Goal: Task Accomplishment & Management: Complete application form

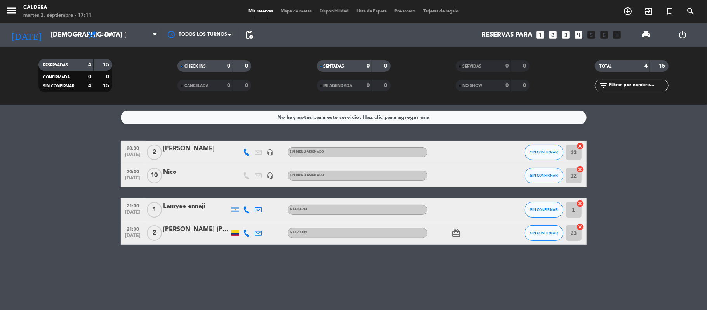
click at [370, 10] on span "Lista de Espera" at bounding box center [372, 11] width 38 height 4
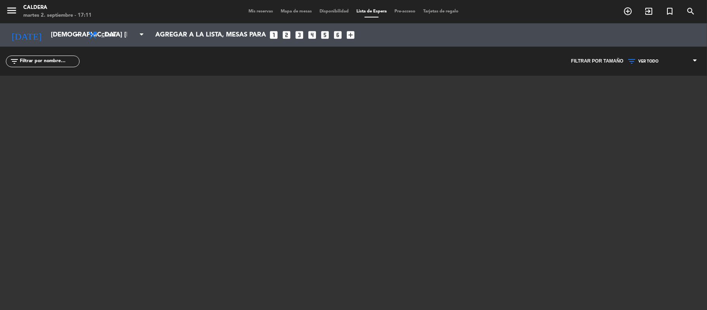
click at [277, 9] on span "Mapa de mesas" at bounding box center [296, 11] width 39 height 4
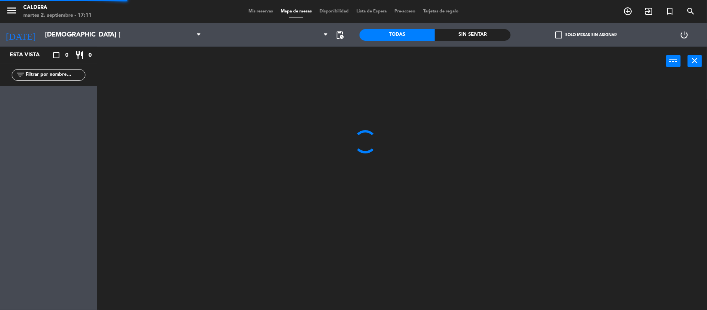
click at [266, 11] on span "Mis reservas" at bounding box center [261, 11] width 32 height 4
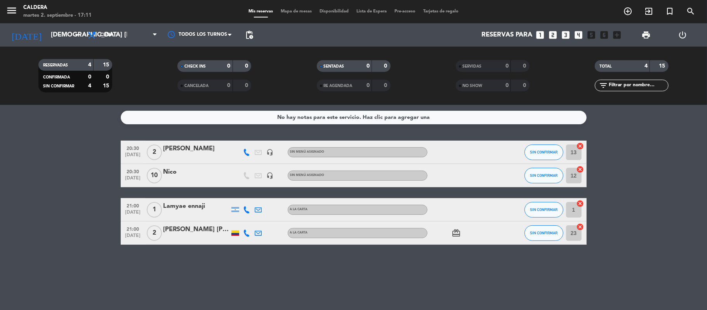
click at [319, 8] on div "Mis reservas Mapa de mesas Disponibilidad Lista de Espera Pre-acceso Tarjetas d…" at bounding box center [354, 11] width 218 height 7
click at [328, 14] on div "Mis reservas Mapa de mesas Disponibilidad Lista de Espera Pre-acceso Tarjetas d…" at bounding box center [354, 11] width 218 height 7
click at [325, 10] on span "Disponibilidad" at bounding box center [334, 11] width 37 height 4
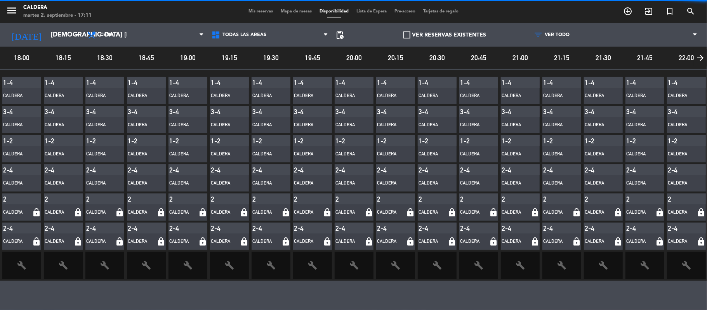
click at [253, 12] on span "Mis reservas" at bounding box center [261, 11] width 32 height 4
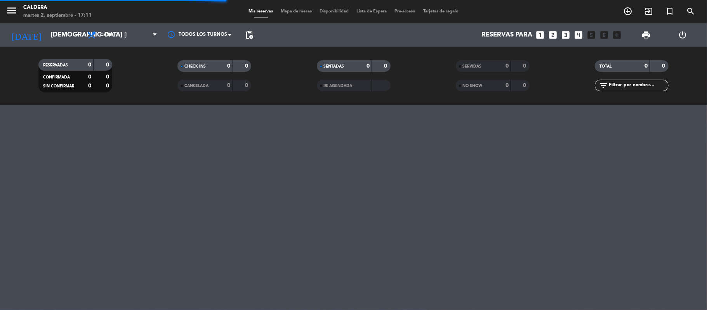
click at [49, 45] on div "[DATE] [DEMOGRAPHIC_DATA] [DATE] arrow_drop_down" at bounding box center [45, 34] width 78 height 23
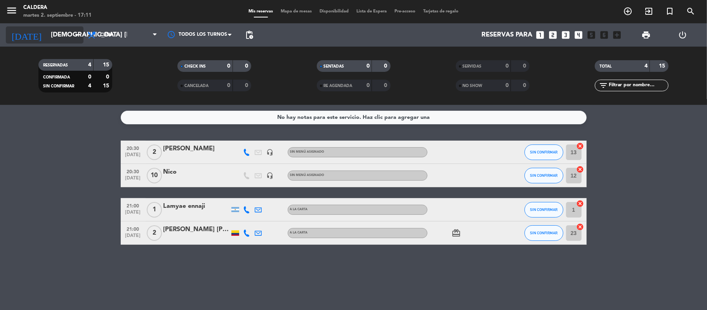
click at [49, 38] on input "[DEMOGRAPHIC_DATA] [DATE]" at bounding box center [89, 35] width 84 height 15
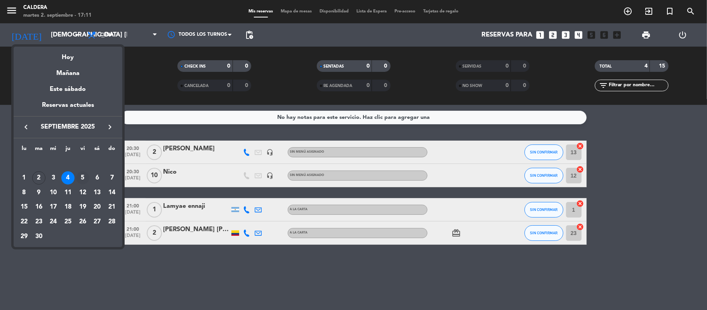
click at [76, 174] on td "5" at bounding box center [82, 178] width 15 height 15
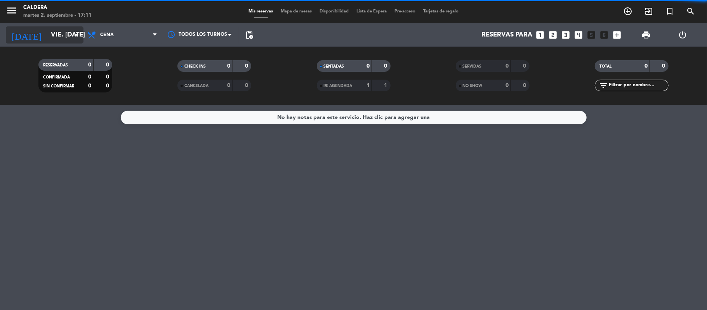
click at [55, 37] on input "vie. [DATE]" at bounding box center [89, 35] width 84 height 15
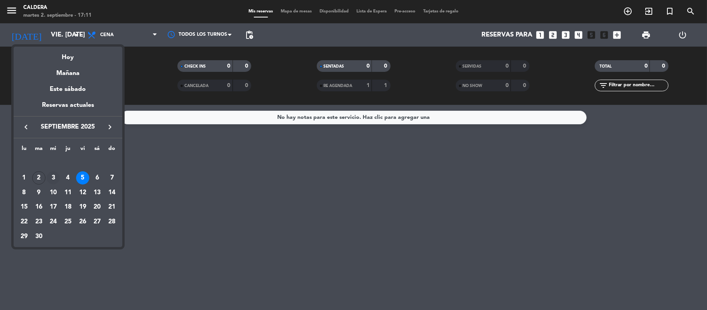
click at [55, 179] on div "3" at bounding box center [53, 177] width 13 height 13
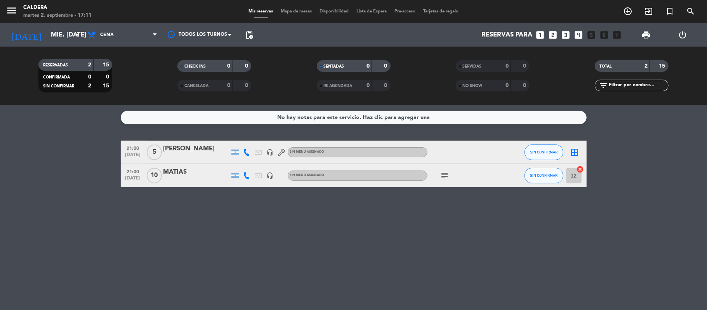
click at [452, 178] on div "subject" at bounding box center [463, 175] width 70 height 23
click at [445, 175] on icon "subject" at bounding box center [445, 175] width 9 height 9
click at [444, 173] on icon "subject" at bounding box center [445, 175] width 9 height 9
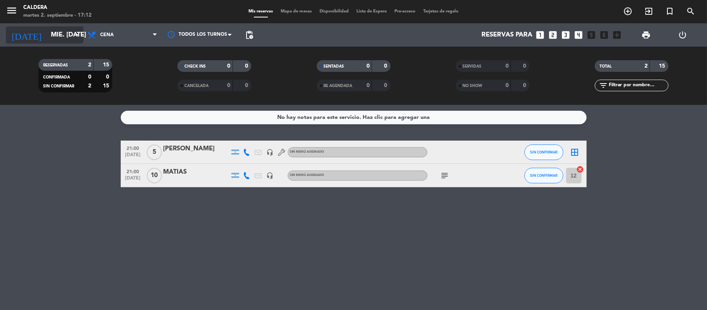
click at [34, 26] on div "[DATE] mié. [DATE] arrow_drop_down" at bounding box center [45, 34] width 78 height 17
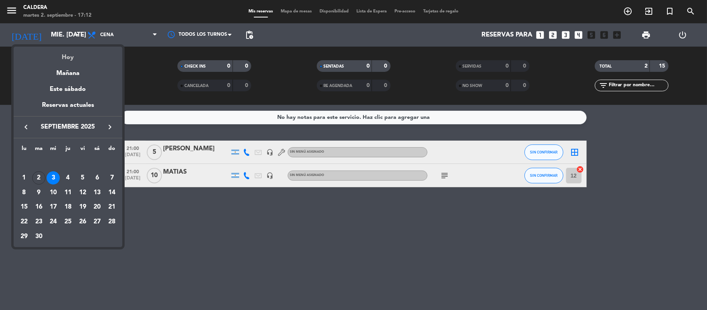
click at [69, 57] on div "Hoy" at bounding box center [68, 55] width 109 height 16
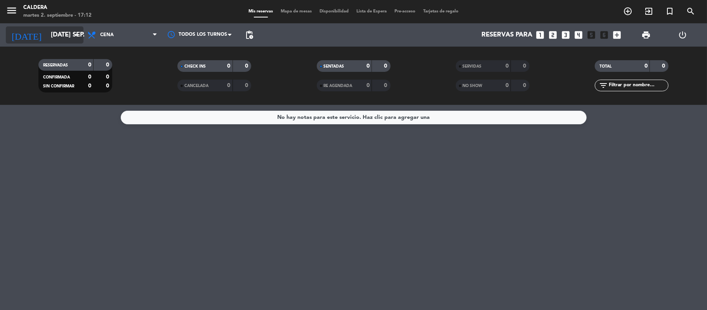
click at [67, 35] on input "[DATE] sep." at bounding box center [89, 35] width 84 height 15
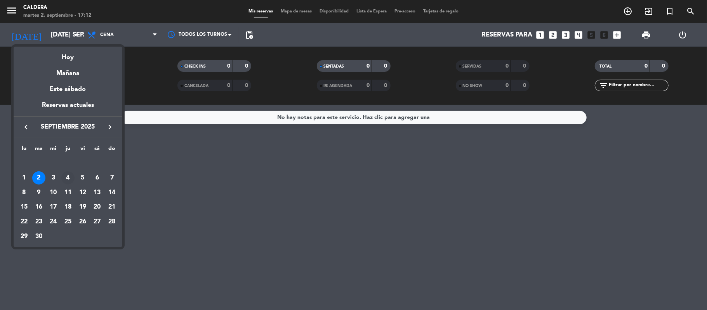
click at [67, 176] on div "4" at bounding box center [67, 177] width 13 height 13
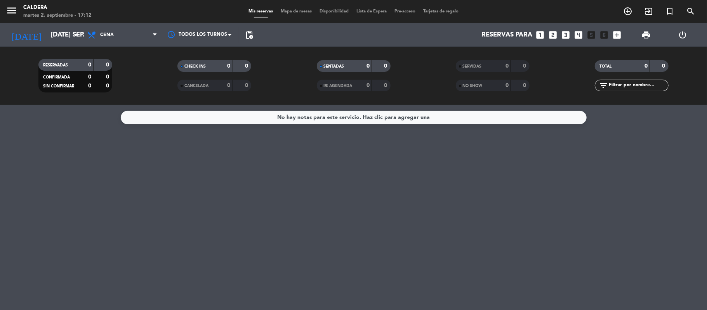
type input "[DEMOGRAPHIC_DATA] [DATE]"
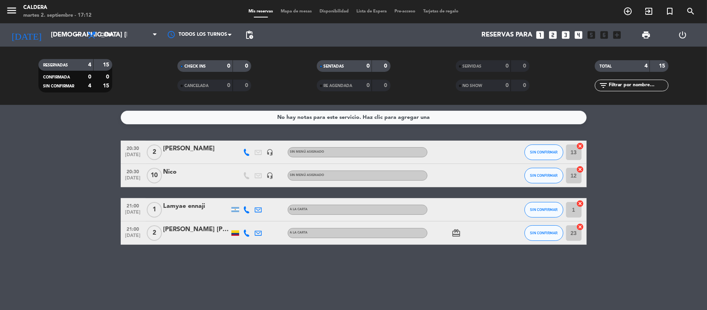
click at [579, 36] on icon "looks_4" at bounding box center [579, 35] width 10 height 10
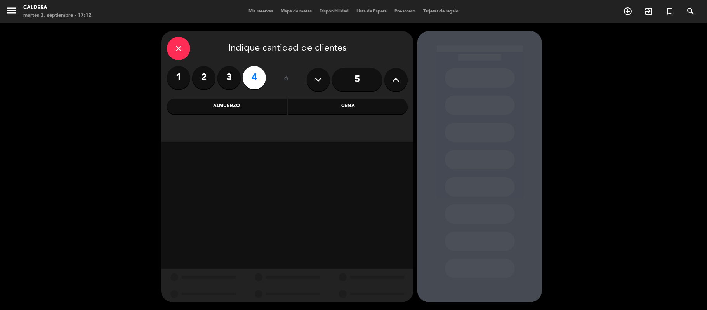
click at [353, 80] on input "5" at bounding box center [357, 79] width 50 height 23
click at [352, 107] on div "Cena" at bounding box center [349, 107] width 120 height 16
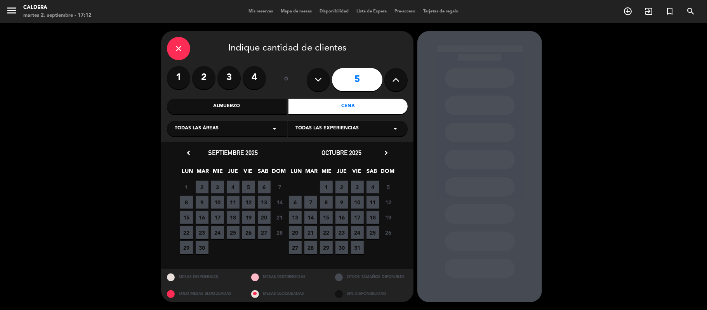
click at [232, 185] on span "4" at bounding box center [233, 187] width 13 height 13
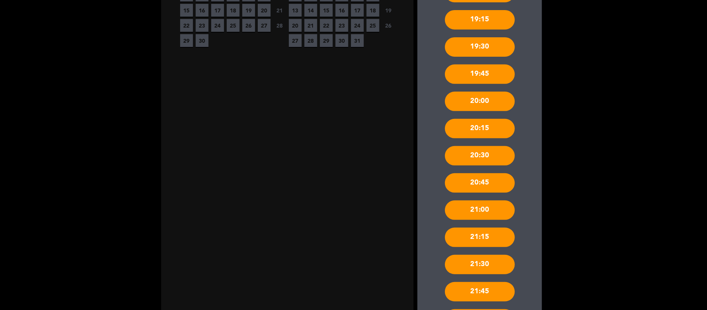
scroll to position [383, 0]
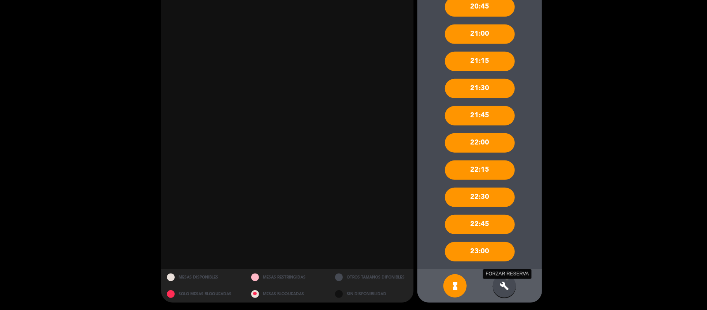
click at [504, 282] on icon "build" at bounding box center [504, 285] width 9 height 9
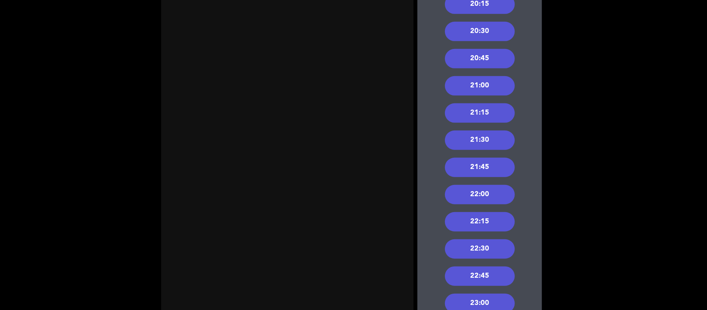
scroll to position [280, 0]
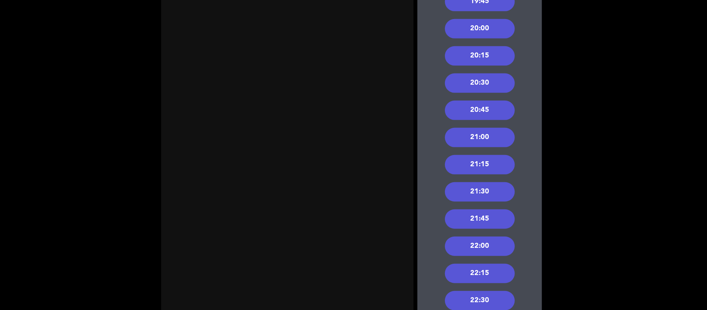
click at [492, 86] on div "20:30" at bounding box center [480, 82] width 70 height 19
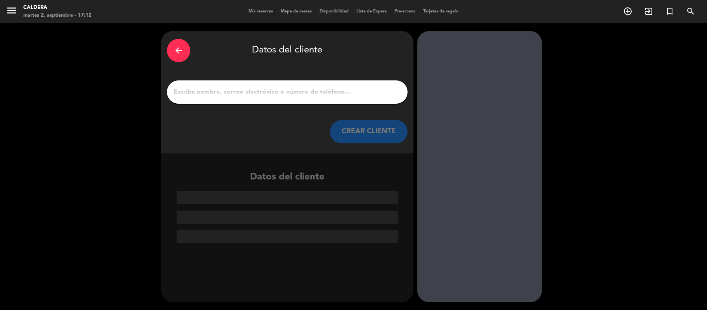
scroll to position [0, 0]
click at [274, 87] on input "1" at bounding box center [287, 92] width 229 height 11
type input "E"
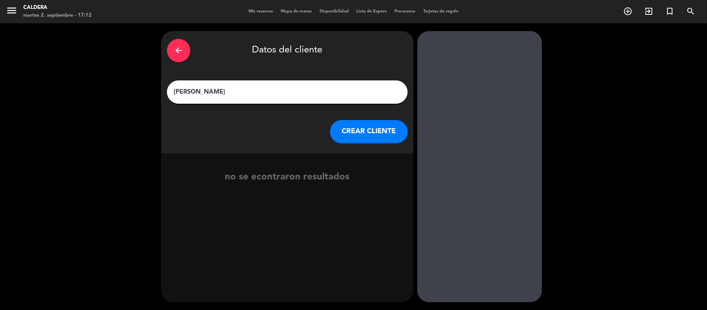
type input "[PERSON_NAME] de [PERSON_NAME]"
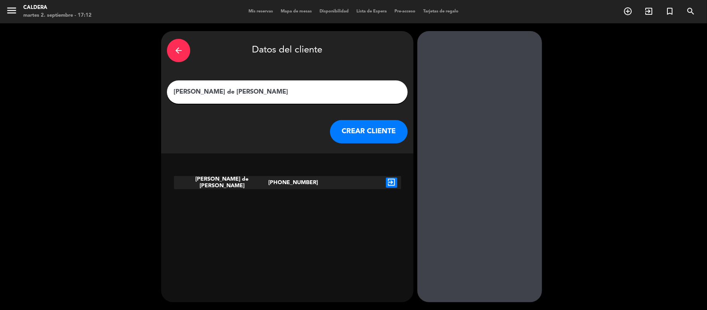
click at [392, 181] on icon "exit_to_app" at bounding box center [391, 183] width 11 height 10
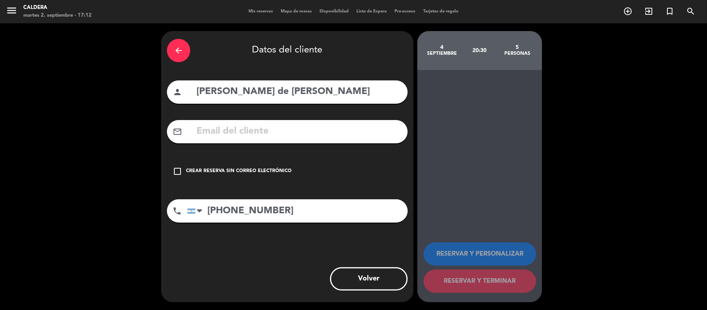
click at [239, 172] on div "Crear reserva sin correo electrónico" at bounding box center [239, 171] width 106 height 8
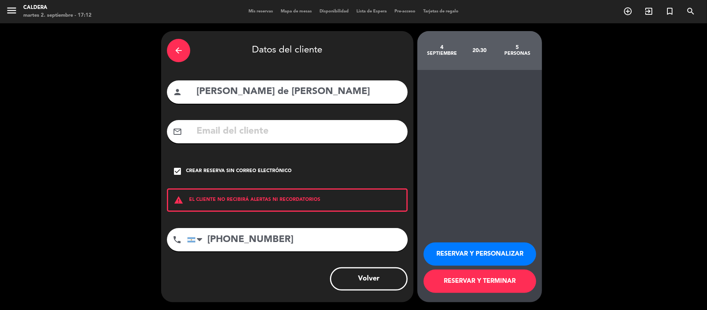
click at [492, 279] on button "RESERVAR Y TERMINAR" at bounding box center [480, 281] width 113 height 23
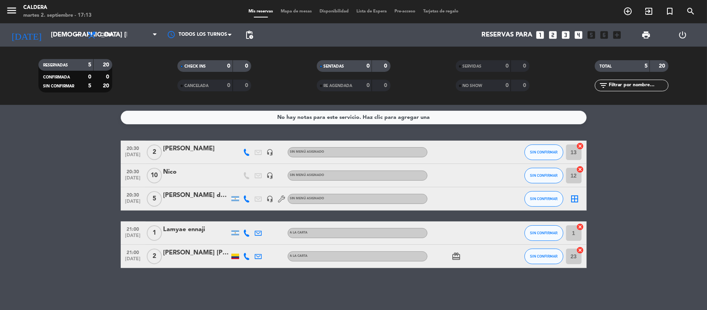
click at [554, 35] on icon "looks_two" at bounding box center [553, 35] width 10 height 10
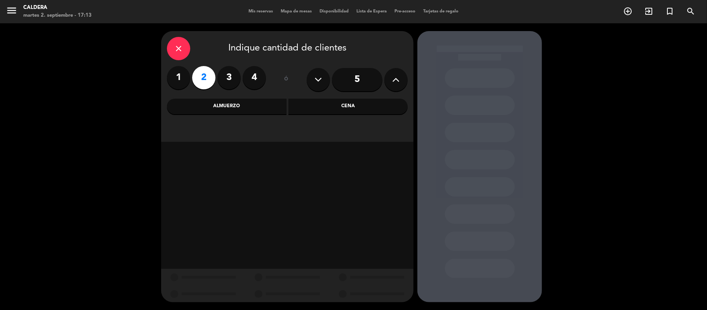
click at [326, 111] on div "Cena" at bounding box center [349, 107] width 120 height 16
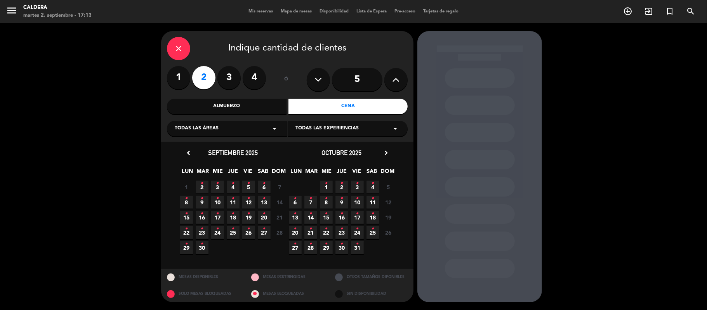
click at [233, 185] on icon "•" at bounding box center [233, 183] width 3 height 12
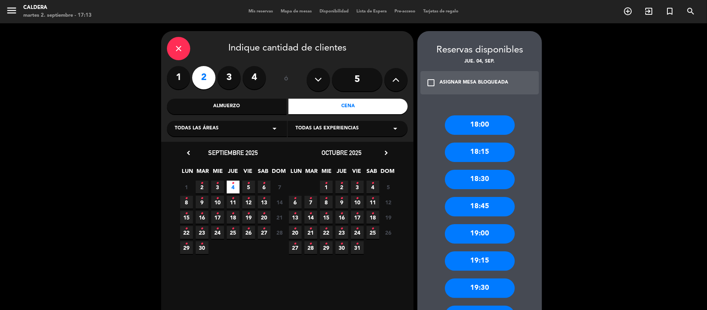
scroll to position [207, 0]
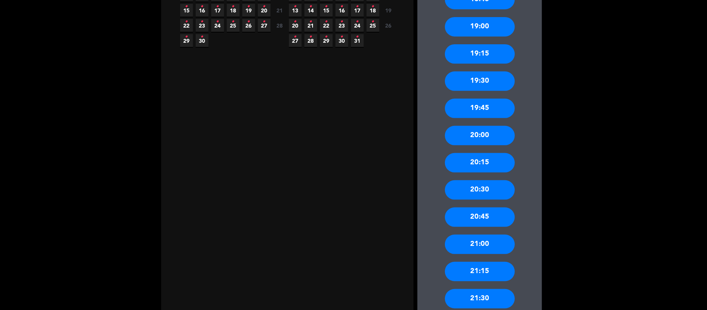
click at [490, 182] on div "20:30" at bounding box center [480, 189] width 70 height 19
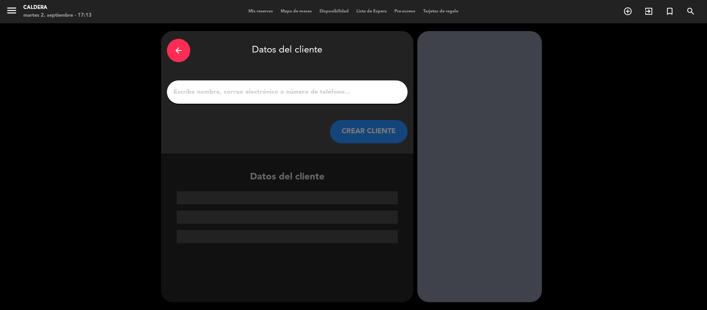
click at [340, 92] on input "1" at bounding box center [287, 92] width 229 height 11
type input "x"
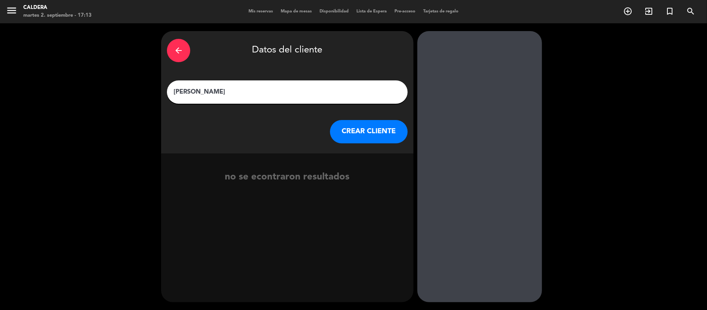
type input "[PERSON_NAME]"
click at [364, 131] on button "CREAR CLIENTE" at bounding box center [369, 131] width 78 height 23
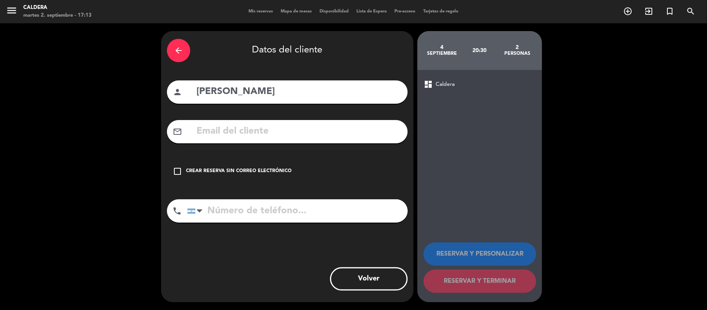
click at [263, 170] on div "Crear reserva sin correo electrónico" at bounding box center [239, 171] width 106 height 8
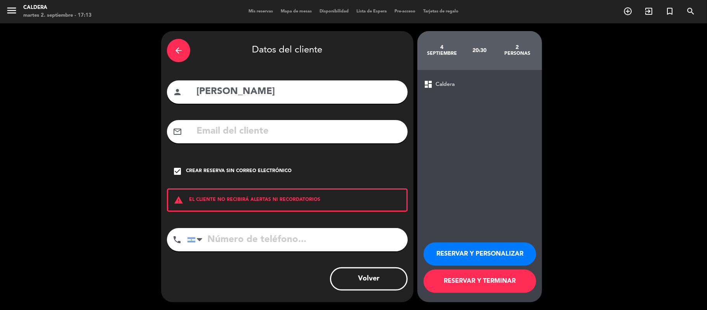
click at [274, 235] on input "tel" at bounding box center [297, 239] width 221 height 23
type input "1167220682"
click at [446, 284] on button "RESERVAR Y TERMINAR" at bounding box center [480, 281] width 113 height 23
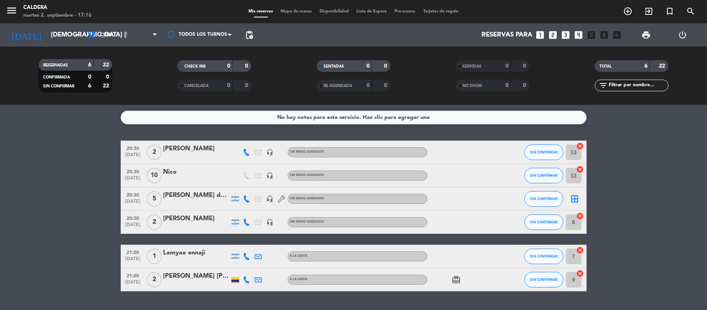
click at [555, 35] on icon "looks_two" at bounding box center [553, 35] width 10 height 10
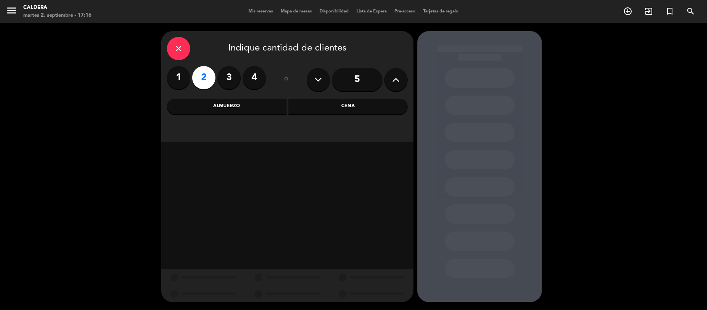
click at [330, 104] on div "Cena" at bounding box center [349, 107] width 120 height 16
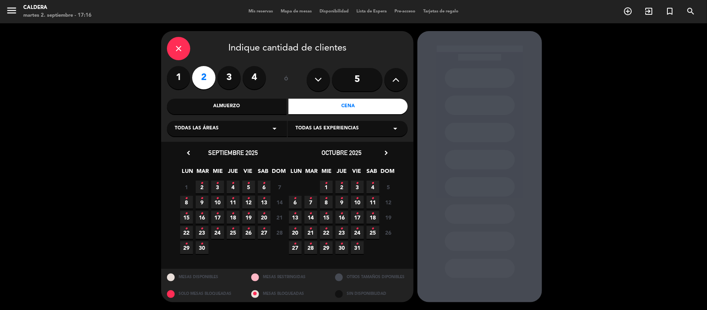
click at [232, 187] on icon "•" at bounding box center [233, 183] width 3 height 12
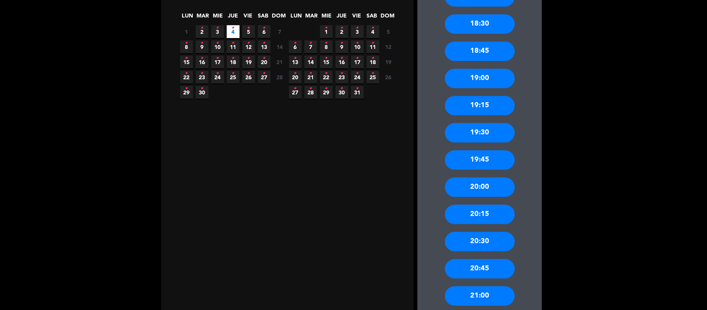
scroll to position [207, 0]
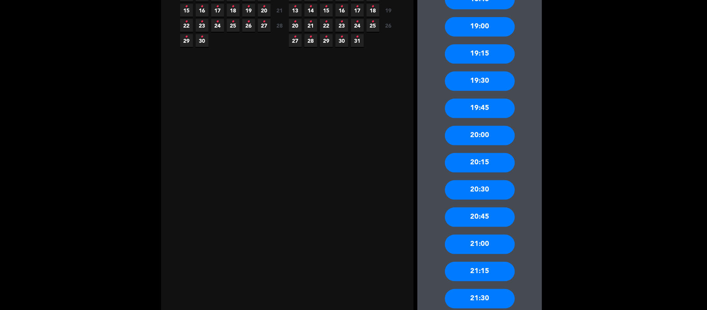
click at [502, 188] on div "20:30" at bounding box center [480, 189] width 70 height 19
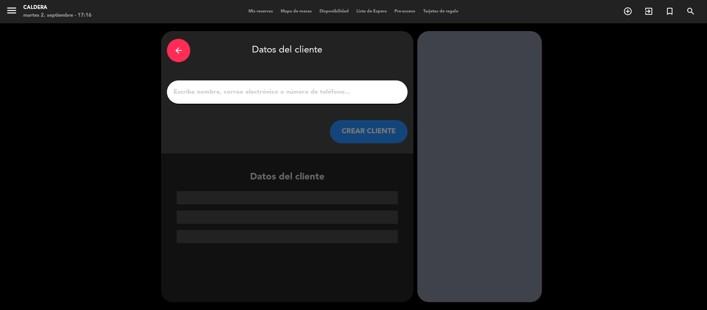
click at [279, 89] on input "1" at bounding box center [287, 92] width 229 height 11
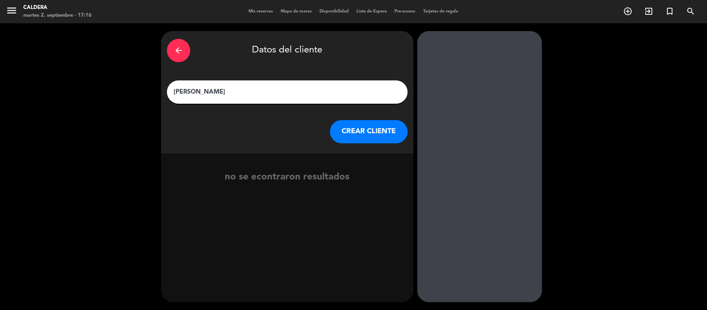
type input "[PERSON_NAME]"
click at [356, 130] on button "CREAR CLIENTE" at bounding box center [369, 131] width 78 height 23
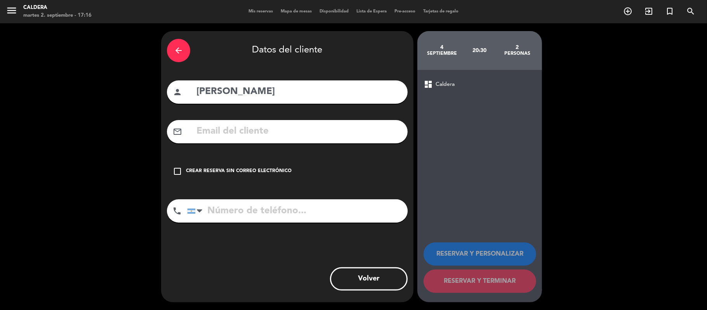
click at [252, 172] on div "Crear reserva sin correo electrónico" at bounding box center [239, 171] width 106 height 8
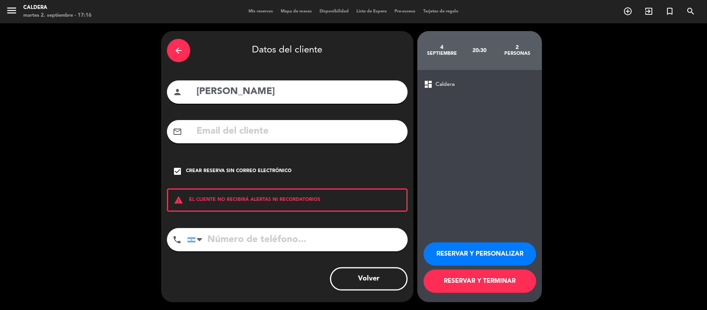
click at [257, 233] on input "tel" at bounding box center [297, 239] width 221 height 23
type input "1162246994"
click at [458, 284] on button "RESERVAR Y TERMINAR" at bounding box center [480, 281] width 113 height 23
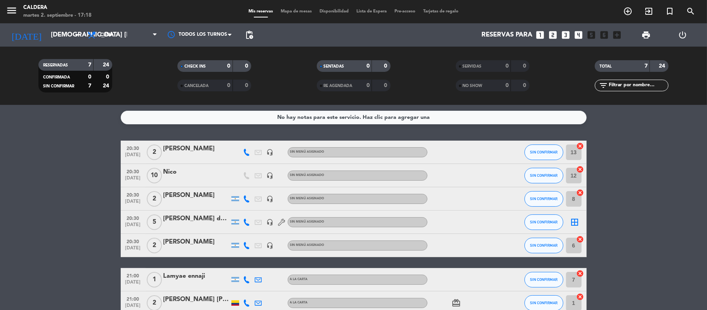
click at [183, 144] on div "[PERSON_NAME]" at bounding box center [197, 149] width 66 height 10
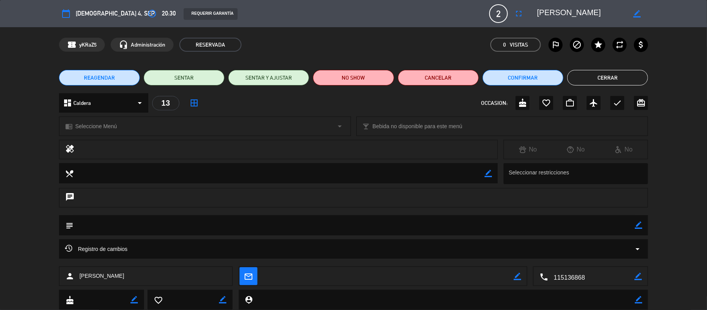
click at [600, 73] on button "Cerrar" at bounding box center [608, 78] width 81 height 16
